Goal: Task Accomplishment & Management: Use online tool/utility

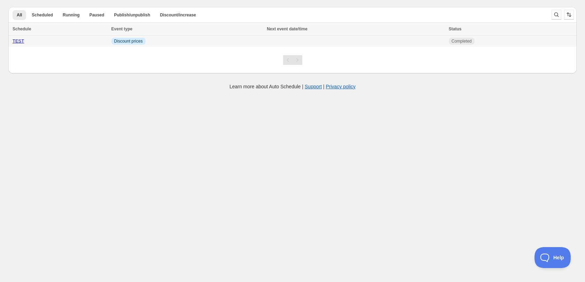
click at [64, 40] on div "TEST" at bounding box center [60, 41] width 95 height 7
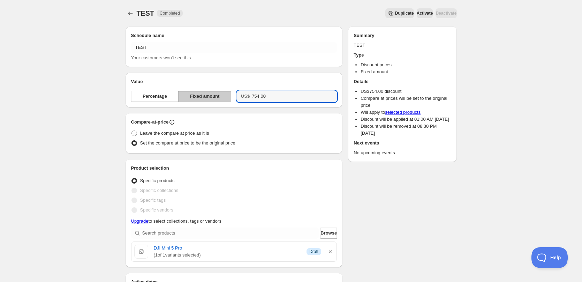
drag, startPoint x: 282, startPoint y: 97, endPoint x: 236, endPoint y: 94, distance: 46.4
click at [237, 94] on div "US$ 754.00" at bounding box center [287, 96] width 100 height 11
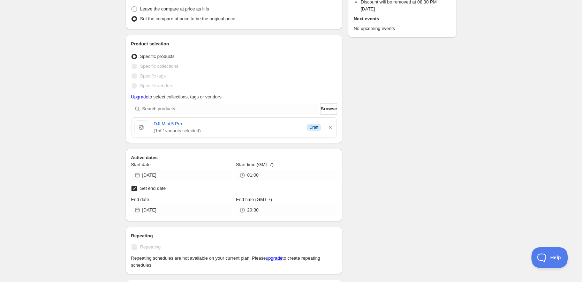
scroll to position [139, 0]
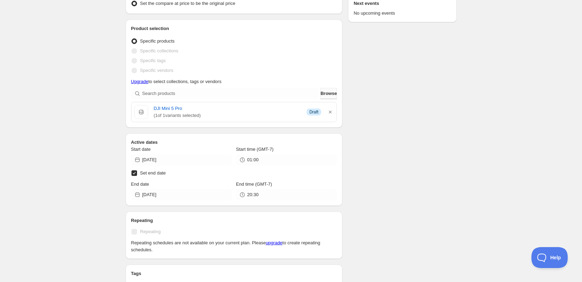
click at [324, 92] on span "Browse" at bounding box center [328, 93] width 16 height 7
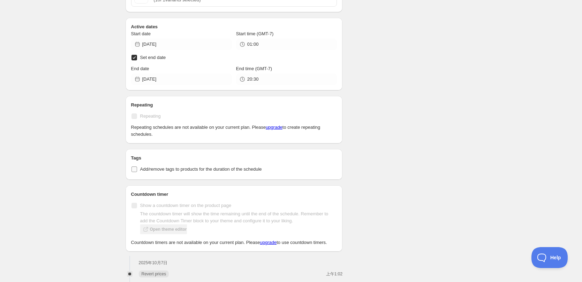
scroll to position [279, 0]
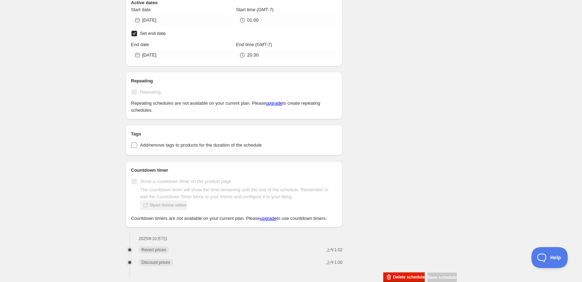
click at [132, 144] on input "Add/remove tags to products for the duration of the schedule" at bounding box center [134, 145] width 6 height 6
checkbox input "true"
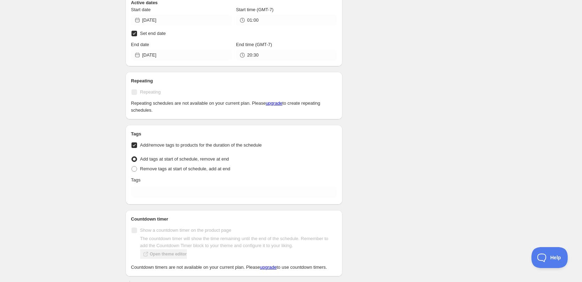
click at [178, 184] on div "Tags Add/remove tags to products for the duration of the schedule Tag type Add …" at bounding box center [234, 164] width 206 height 68
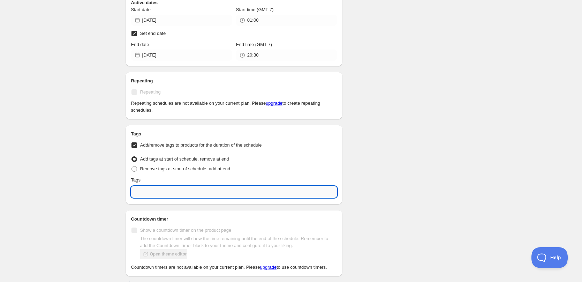
click at [175, 189] on input "text" at bounding box center [234, 191] width 206 height 11
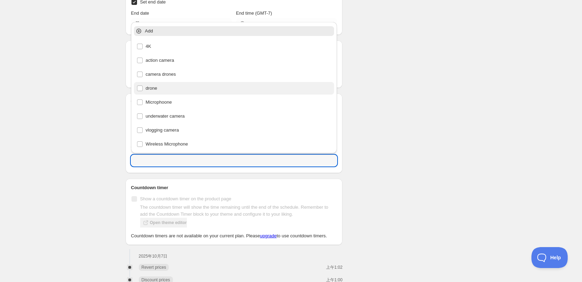
scroll to position [341, 0]
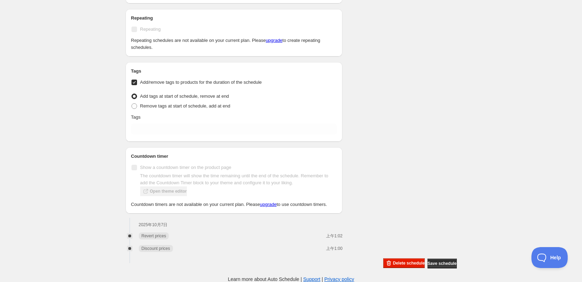
drag, startPoint x: 418, startPoint y: 171, endPoint x: 407, endPoint y: 171, distance: 10.8
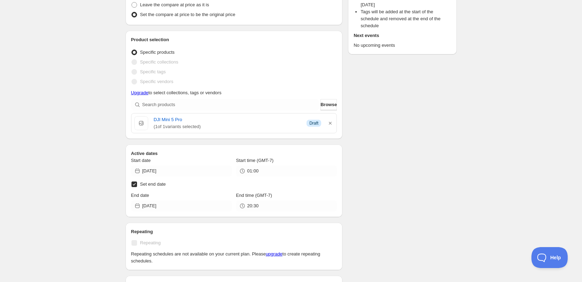
scroll to position [0, 0]
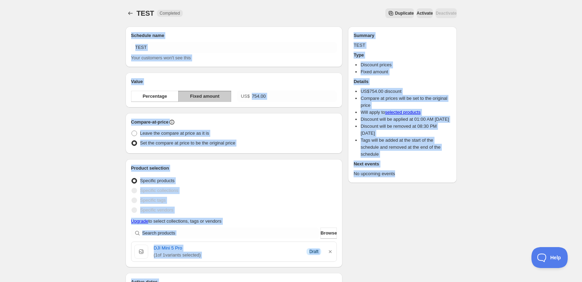
drag, startPoint x: 372, startPoint y: 72, endPoint x: 478, endPoint y: 206, distance: 170.2
